Goal: Task Accomplishment & Management: Manage account settings

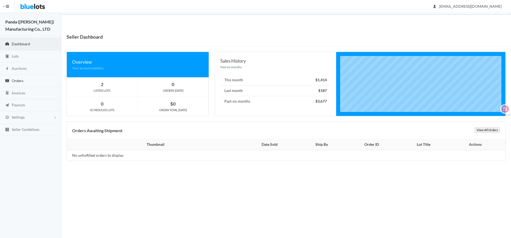
click at [15, 81] on span "Orders" at bounding box center [18, 80] width 12 height 5
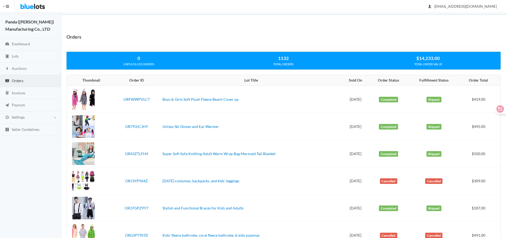
click at [275, 102] on td "Boys & Girls Soft Plush Fleece Beach Cover up" at bounding box center [251, 98] width 182 height 27
click at [132, 98] on link "ORFWWPVLC7" at bounding box center [136, 99] width 26 height 5
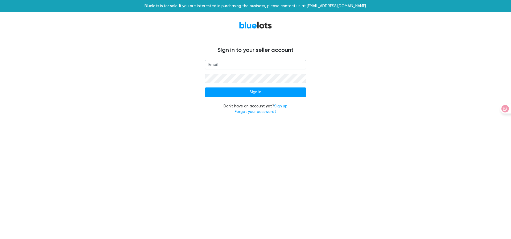
click at [255, 65] on input "email" at bounding box center [255, 65] width 101 height 10
type input "[EMAIL_ADDRESS][DOMAIN_NAME]"
click at [255, 92] on input "Sign In" at bounding box center [255, 93] width 101 height 10
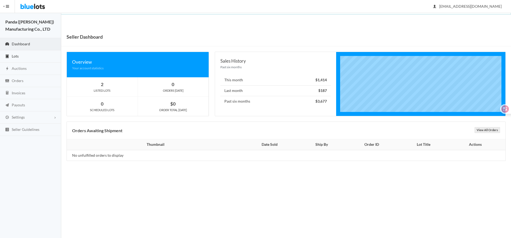
click at [23, 57] on link "Lots" at bounding box center [30, 56] width 61 height 12
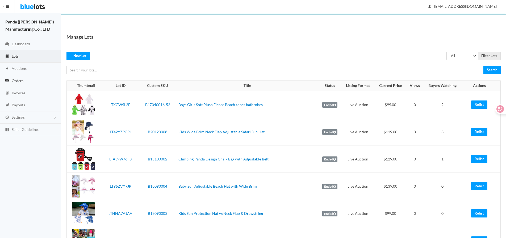
click at [19, 80] on span "Orders" at bounding box center [18, 80] width 12 height 5
click at [24, 81] on link "Orders" at bounding box center [30, 81] width 61 height 12
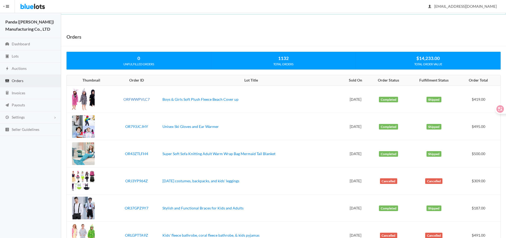
click at [129, 99] on link "ORFWWPVLC7" at bounding box center [136, 99] width 26 height 5
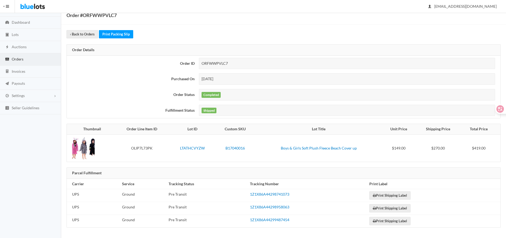
scroll to position [22, 0]
click at [20, 59] on span "Orders" at bounding box center [18, 58] width 12 height 5
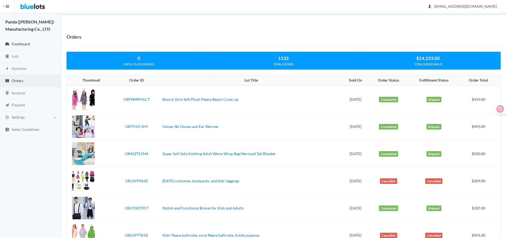
click at [18, 46] on link "Dashboard" at bounding box center [30, 44] width 61 height 12
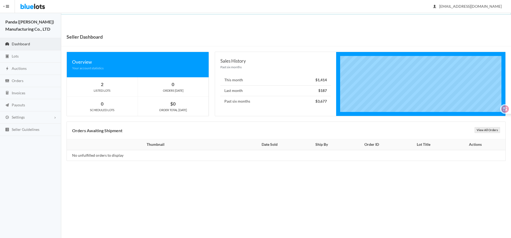
click at [68, 155] on td "No unfulfilled orders to display" at bounding box center [154, 155] width 174 height 11
click at [20, 80] on span "Orders" at bounding box center [18, 80] width 12 height 5
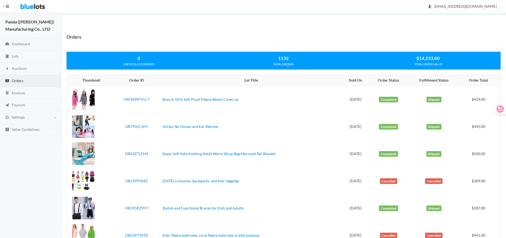
click at [132, 99] on link "ORFWWPVLC7" at bounding box center [136, 99] width 26 height 5
click at [134, 100] on link "ORFWWPVLC7" at bounding box center [136, 99] width 26 height 5
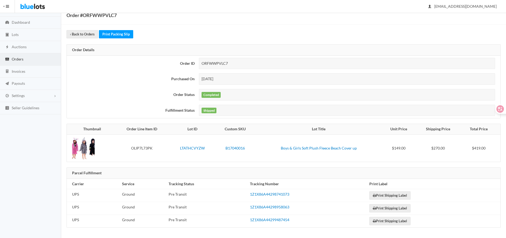
scroll to position [22, 0]
drag, startPoint x: 244, startPoint y: 62, endPoint x: 204, endPoint y: 88, distance: 48.2
click at [187, 60] on tr "Order ID ORFWWPVLC7" at bounding box center [284, 63] width 434 height 16
click at [232, 67] on div "ORFWWPVLC7" at bounding box center [347, 62] width 296 height 11
drag, startPoint x: 238, startPoint y: 62, endPoint x: 195, endPoint y: 62, distance: 42.8
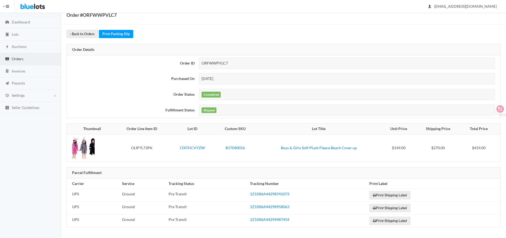
click at [195, 62] on tr "Order ID ORFWWPVLC7" at bounding box center [284, 63] width 434 height 16
copy tr "ORFWWPVLC7"
click at [239, 66] on div "ORFWWPVLC7" at bounding box center [347, 62] width 296 height 11
drag, startPoint x: 240, startPoint y: 64, endPoint x: 197, endPoint y: 64, distance: 43.1
click at [197, 64] on tr "Order ID ORFWWPVLC7" at bounding box center [284, 63] width 434 height 16
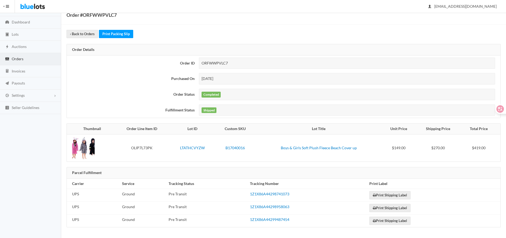
click at [244, 70] on td "ORFWWPVLC7" at bounding box center [349, 63] width 304 height 16
drag, startPoint x: 235, startPoint y: 65, endPoint x: 188, endPoint y: 65, distance: 47.4
click at [188, 65] on tr "Order ID ORFWWPVLC7" at bounding box center [284, 63] width 434 height 16
click at [240, 67] on div "ORFWWPVLC7" at bounding box center [347, 62] width 296 height 11
drag, startPoint x: 219, startPoint y: 66, endPoint x: 202, endPoint y: 66, distance: 16.5
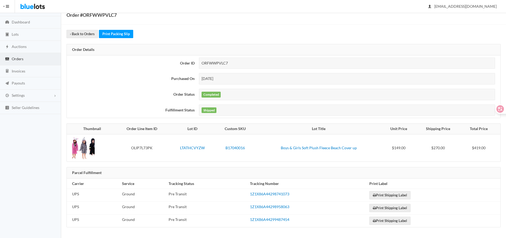
click at [202, 66] on div "ORFWWPVLC7" at bounding box center [347, 62] width 296 height 11
copy div "ORFWWPVLC7"
click at [200, 147] on link "LTATHCVYZW" at bounding box center [192, 147] width 25 height 5
click at [240, 147] on link "B17040016" at bounding box center [235, 147] width 19 height 5
click at [192, 147] on link "LTATHCVYZW" at bounding box center [192, 147] width 25 height 5
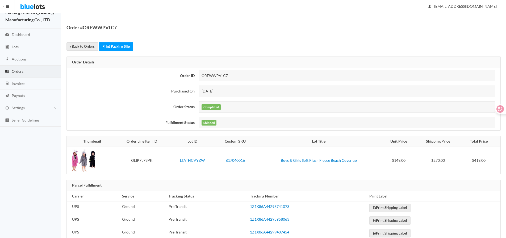
scroll to position [0, 0]
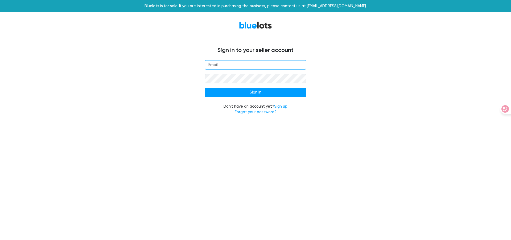
click at [213, 68] on input "email" at bounding box center [255, 65] width 101 height 10
paste input "[EMAIL_ADDRESS][DOMAIN_NAME]"
type input "[EMAIL_ADDRESS][DOMAIN_NAME]"
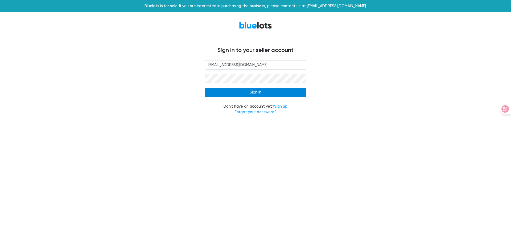
click at [265, 93] on input "Sign In" at bounding box center [255, 93] width 101 height 10
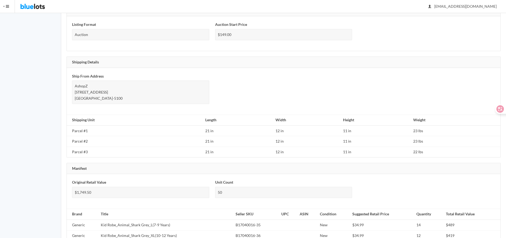
scroll to position [341, 0]
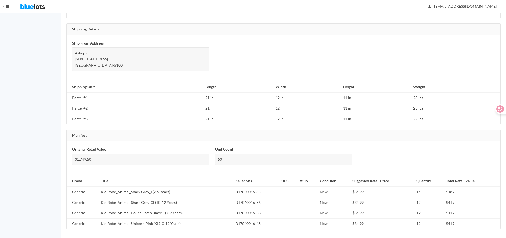
scroll to position [341, 0]
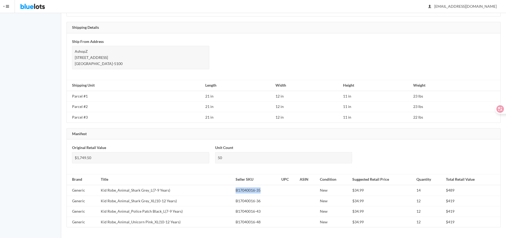
drag, startPoint x: 265, startPoint y: 189, endPoint x: 239, endPoint y: 192, distance: 26.8
click at [234, 193] on td "B17040016-35" at bounding box center [257, 190] width 46 height 11
copy td "B17040016-35"
click at [262, 203] on td "B17040016-36" at bounding box center [257, 200] width 46 height 11
drag, startPoint x: 262, startPoint y: 200, endPoint x: 233, endPoint y: 205, distance: 29.7
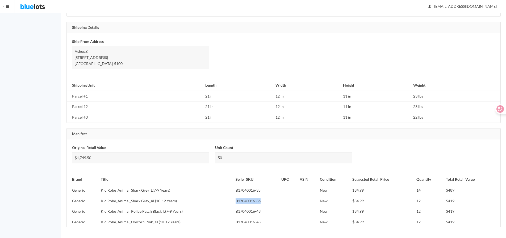
click at [234, 205] on td "B17040016-36" at bounding box center [257, 200] width 46 height 11
copy td "B17040016-36"
click at [263, 214] on td "B17040016-43" at bounding box center [257, 211] width 46 height 11
drag, startPoint x: 262, startPoint y: 213, endPoint x: 231, endPoint y: 213, distance: 30.9
click at [234, 213] on td "B17040016-43" at bounding box center [257, 211] width 46 height 11
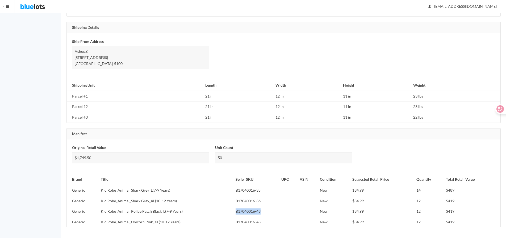
copy td "B17040016-43"
click at [259, 219] on td "B17040016-48" at bounding box center [257, 221] width 46 height 10
drag, startPoint x: 263, startPoint y: 223, endPoint x: 234, endPoint y: 223, distance: 29.0
click at [234, 223] on td "B17040016-48" at bounding box center [257, 221] width 46 height 10
copy td "B17040016-48"
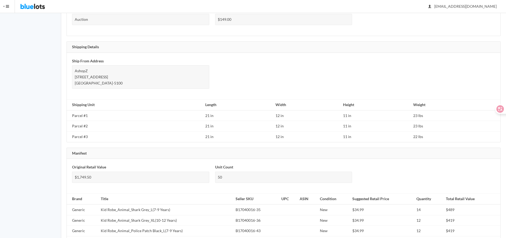
scroll to position [235, 0]
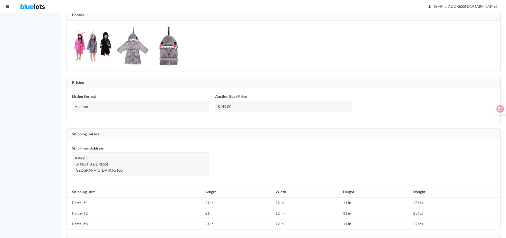
drag, startPoint x: 243, startPoint y: 108, endPoint x: 213, endPoint y: 107, distance: 30.1
click at [213, 107] on div "Auction Start Price $149.00" at bounding box center [283, 105] width 143 height 24
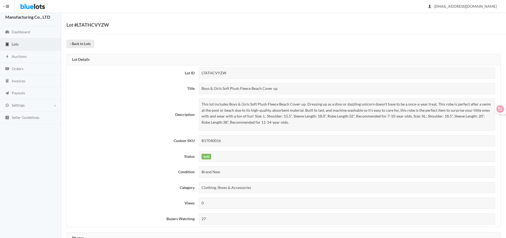
scroll to position [0, 0]
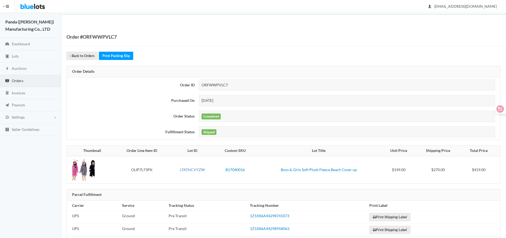
click at [193, 169] on link "LTATHCVYZW" at bounding box center [192, 169] width 25 height 5
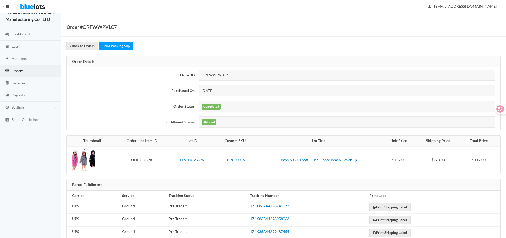
scroll to position [22, 0]
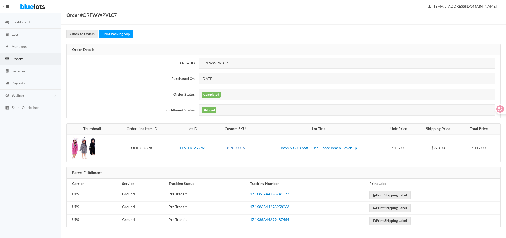
click at [243, 147] on link "B17040016" at bounding box center [235, 147] width 19 height 5
click at [15, 71] on span "Invoices" at bounding box center [19, 71] width 14 height 5
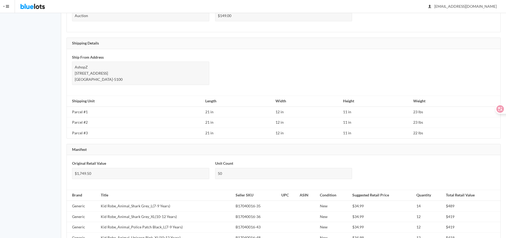
scroll to position [341, 0]
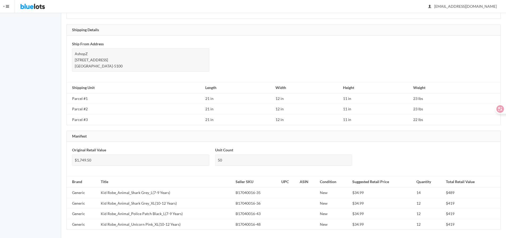
scroll to position [341, 0]
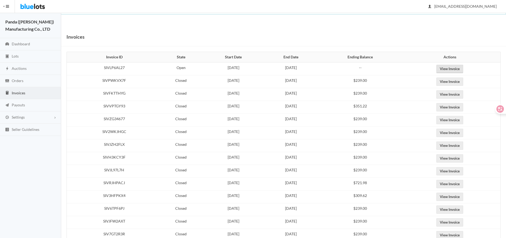
click at [453, 70] on link "View Invoice" at bounding box center [450, 69] width 27 height 8
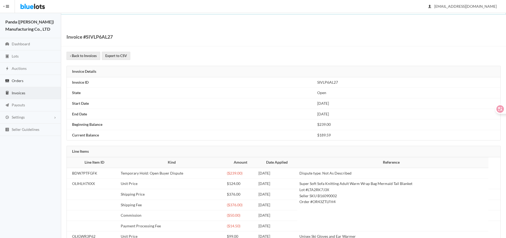
click at [15, 79] on span "Orders" at bounding box center [18, 80] width 12 height 5
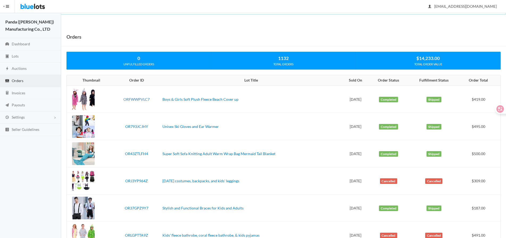
click at [141, 98] on link "ORFWWPVLC7" at bounding box center [136, 99] width 26 height 5
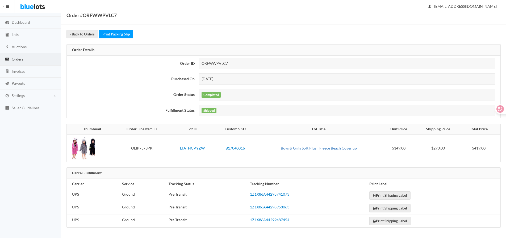
scroll to position [22, 0]
click at [234, 146] on link "B17040016" at bounding box center [235, 147] width 19 height 5
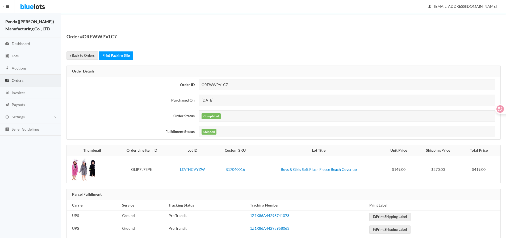
scroll to position [0, 0]
click at [117, 55] on link "Print Packing Slip" at bounding box center [116, 56] width 34 height 8
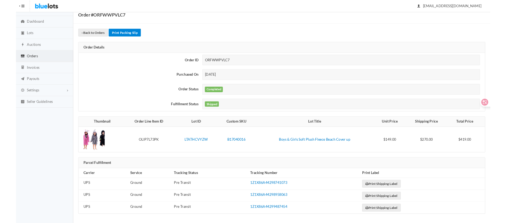
scroll to position [22, 0]
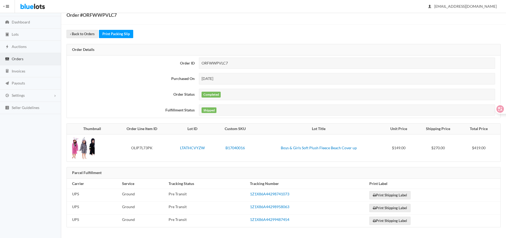
drag, startPoint x: 235, startPoint y: 66, endPoint x: 187, endPoint y: 66, distance: 47.6
click at [187, 66] on tr "Order ID ORFWWPVLC7" at bounding box center [284, 63] width 434 height 16
click at [254, 67] on div "ORFWWPVLC7" at bounding box center [347, 62] width 296 height 11
drag, startPoint x: 246, startPoint y: 63, endPoint x: 203, endPoint y: 63, distance: 42.8
click at [203, 63] on div "ORFWWPVLC7" at bounding box center [347, 62] width 296 height 11
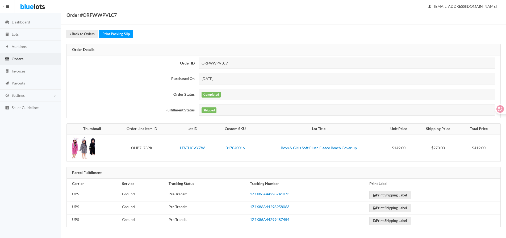
click at [235, 65] on div "ORFWWPVLC7" at bounding box center [347, 62] width 296 height 11
drag, startPoint x: 210, startPoint y: 65, endPoint x: 198, endPoint y: 65, distance: 12.2
click at [198, 65] on td "ORFWWPVLC7" at bounding box center [349, 63] width 304 height 16
copy div "ORFWWPVLC7"
click at [385, 195] on link "Print Shipping Label" at bounding box center [390, 195] width 41 height 8
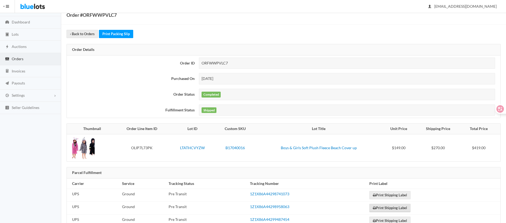
click at [382, 209] on link "Print Shipping Label" at bounding box center [390, 208] width 41 height 8
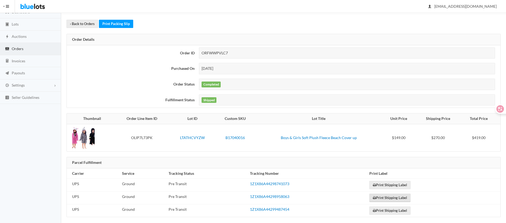
scroll to position [37, 0]
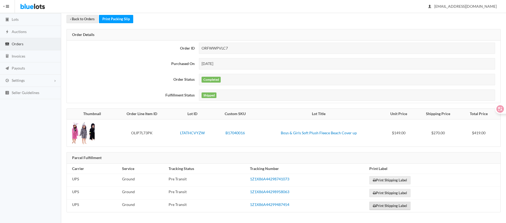
click at [383, 206] on link "Print Shipping Label" at bounding box center [390, 205] width 41 height 8
drag, startPoint x: 295, startPoint y: 179, endPoint x: 246, endPoint y: 179, distance: 49.5
click at [246, 179] on tr "UPS Ground Pre Transit 1Z1X86A44298741073 Print Shipping Label" at bounding box center [284, 180] width 434 height 13
copy tr "1Z1X86A44298741073"
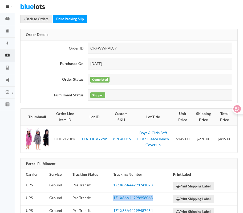
drag, startPoint x: 156, startPoint y: 197, endPoint x: 112, endPoint y: 201, distance: 44.9
click at [112, 201] on td "1Z1X86A44298958063" at bounding box center [141, 198] width 60 height 13
copy link "1Z1X86A44298958063"
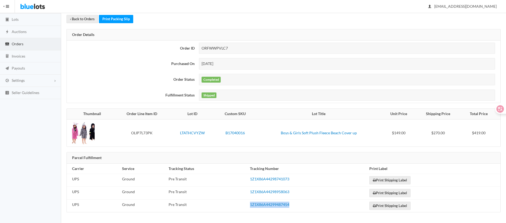
drag, startPoint x: 289, startPoint y: 207, endPoint x: 249, endPoint y: 207, distance: 41.0
click at [249, 207] on td "1Z1X86A44299487454" at bounding box center [307, 205] width 119 height 13
copy link "1Z1X86A44299487454"
drag, startPoint x: 236, startPoint y: 46, endPoint x: 185, endPoint y: 45, distance: 50.8
click at [185, 45] on tr "Order ID ORFWWPVLC7" at bounding box center [284, 48] width 434 height 16
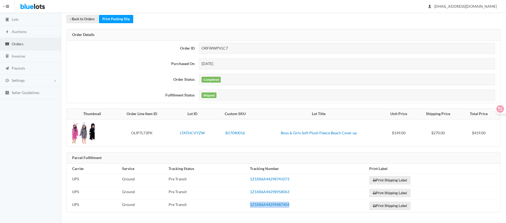
click at [247, 47] on div "ORFWWPVLC7" at bounding box center [347, 48] width 296 height 11
drag, startPoint x: 241, startPoint y: 48, endPoint x: 199, endPoint y: 48, distance: 41.8
click at [199, 48] on td "ORFWWPVLC7" at bounding box center [349, 48] width 304 height 16
copy div "ORFWWPVLC7"
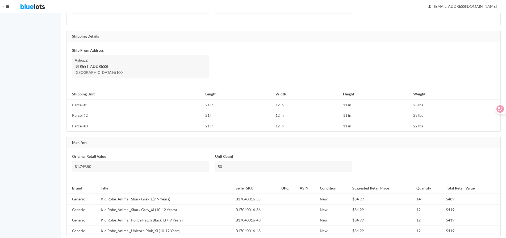
scroll to position [341, 0]
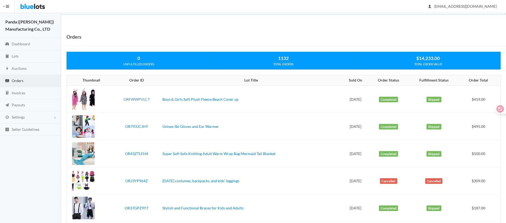
click at [135, 98] on link "ORFWWPVLC7" at bounding box center [136, 99] width 26 height 5
